Goal: Task Accomplishment & Management: Manage account settings

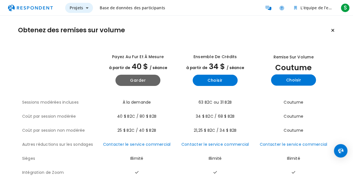
click at [84, 8] on button "Projets" at bounding box center [79, 8] width 28 height 10
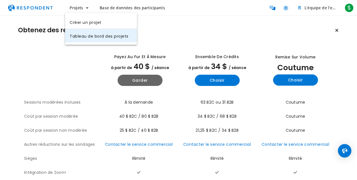
click at [85, 35] on link "Tableau de bord des projets" at bounding box center [101, 35] width 72 height 13
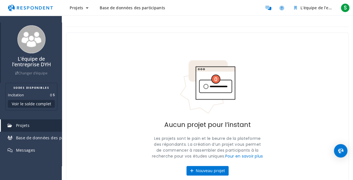
click at [18, 72] on font "Changer d’équipe" at bounding box center [32, 73] width 29 height 5
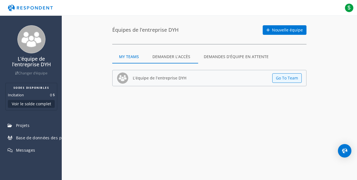
click at [192, 59] on md-tab-item "Demander l’accès" at bounding box center [171, 56] width 51 height 13
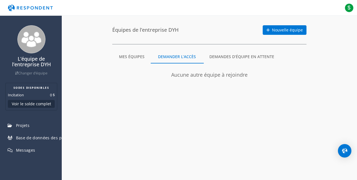
click at [137, 56] on md-tab-item "Mes équipes" at bounding box center [131, 56] width 39 height 13
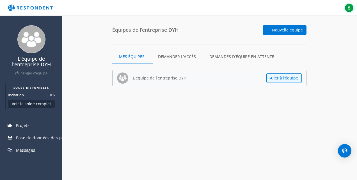
click at [349, 10] on span "S" at bounding box center [349, 7] width 9 height 9
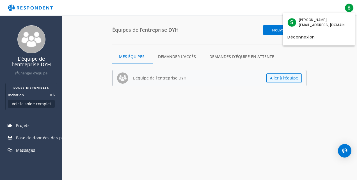
drag, startPoint x: 60, startPoint y: 35, endPoint x: 61, endPoint y: 91, distance: 56.2
click at [61, 91] on md-backdrop at bounding box center [178, 90] width 357 height 180
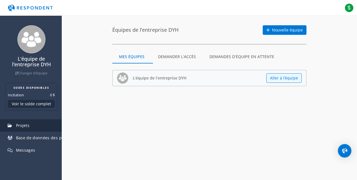
click at [25, 129] on link "Projets" at bounding box center [31, 125] width 61 height 12
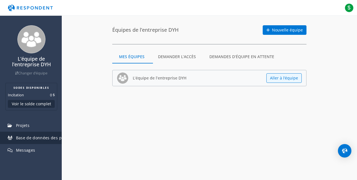
click at [28, 138] on span "Base de données des participants" at bounding box center [49, 137] width 67 height 5
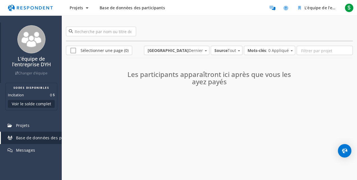
click at [24, 37] on img at bounding box center [31, 39] width 28 height 28
click at [13, 6] on img "Navigation principale" at bounding box center [30, 8] width 52 height 11
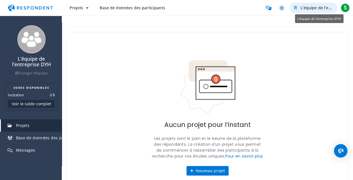
click at [298, 10] on button "L’équipe de l’entreprise DYH" at bounding box center [314, 8] width 48 height 10
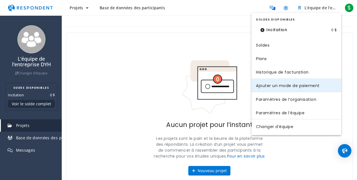
click at [274, 84] on link "Ajouter un mode de paiement" at bounding box center [297, 84] width 90 height 13
